Goal: Transaction & Acquisition: Purchase product/service

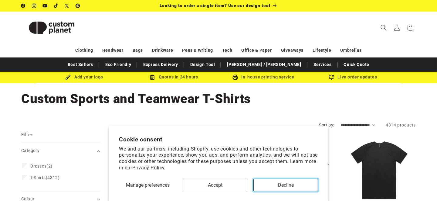
click at [276, 181] on button "Decline" at bounding box center [285, 184] width 65 height 12
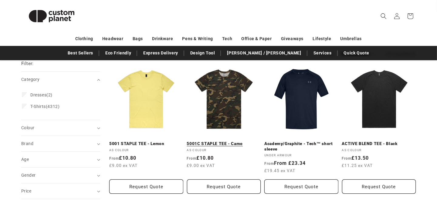
scroll to position [71, 0]
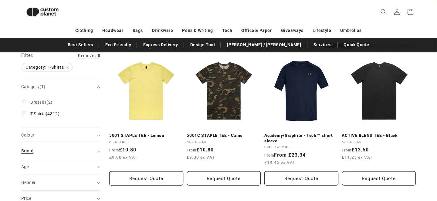
scroll to position [103, 0]
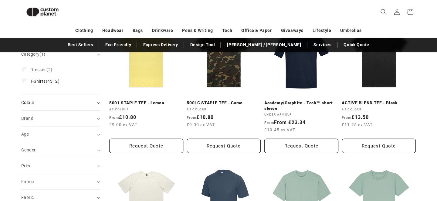
click at [98, 102] on icon "Colour (0 selected)" at bounding box center [98, 103] width 3 height 2
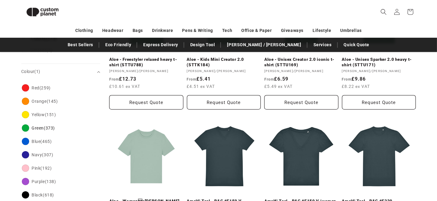
scroll to position [125, 0]
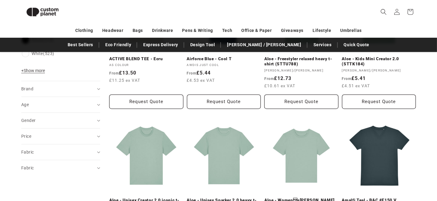
scroll to position [289, 0]
click at [99, 120] on icon "Gender (0 selected)" at bounding box center [98, 121] width 3 height 2
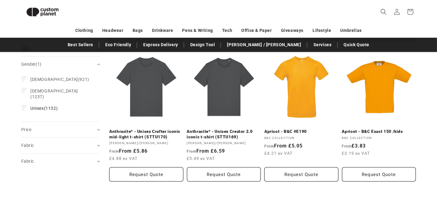
scroll to position [365, 0]
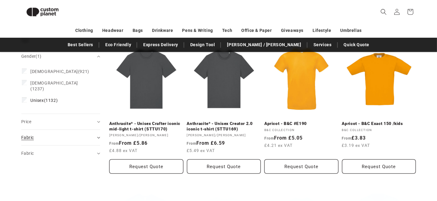
click at [99, 130] on summary "Fabric (0)" at bounding box center [60, 137] width 79 height 15
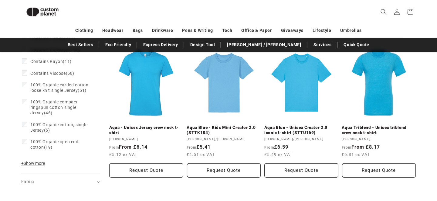
scroll to position [503, 0]
